Goal: Book appointment/travel/reservation

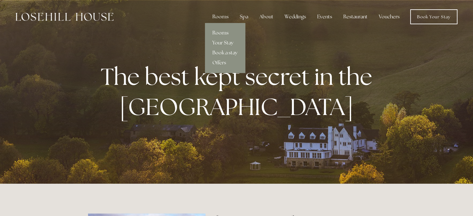
click at [220, 30] on link "Rooms" at bounding box center [225, 33] width 40 height 10
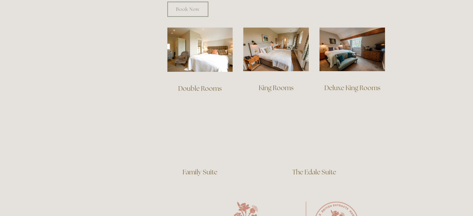
scroll to position [431, 0]
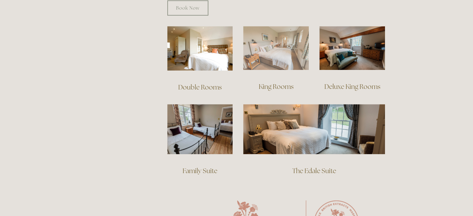
click at [274, 47] on img at bounding box center [276, 48] width 66 height 44
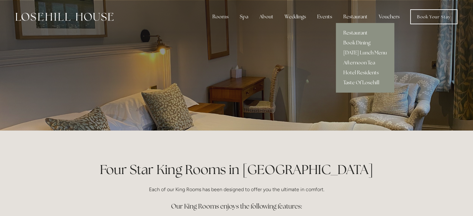
click at [356, 31] on link "Restaurant" at bounding box center [365, 33] width 58 height 10
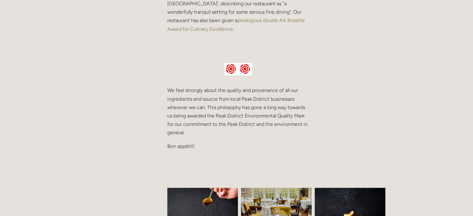
scroll to position [238, 0]
